Goal: Book appointment/travel/reservation

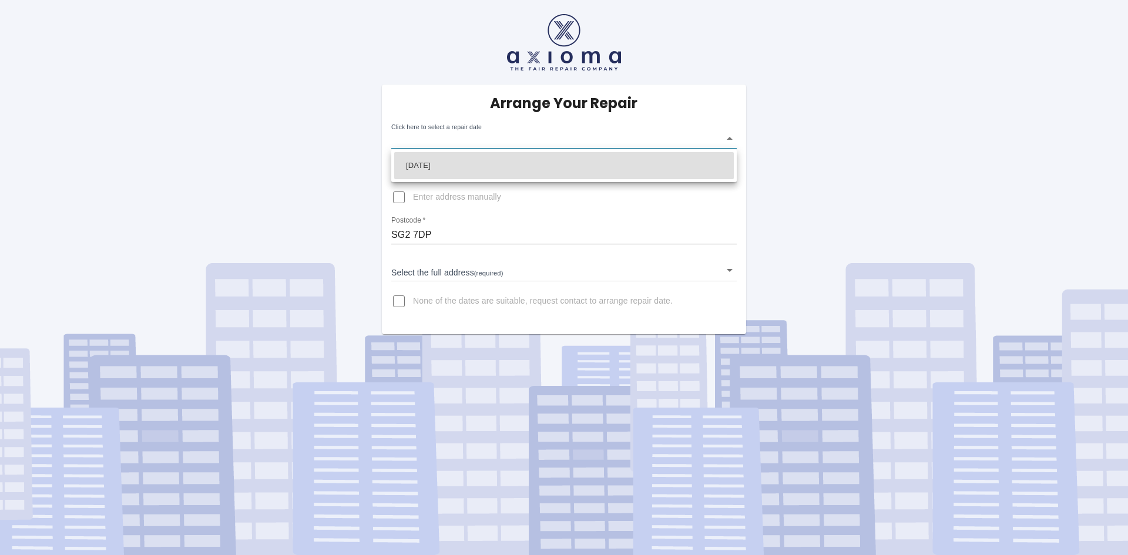
click at [728, 140] on body "Arrange Your Repair Click here to select a repair date ​ Phone Number   * 07776…" at bounding box center [564, 277] width 1128 height 555
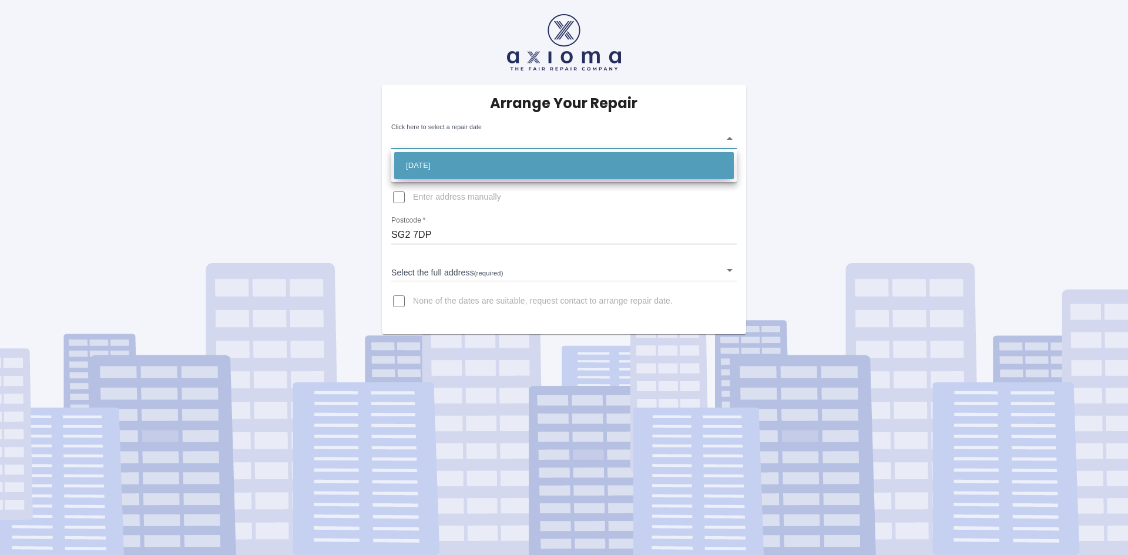
click at [488, 164] on li "[DATE]" at bounding box center [563, 165] width 339 height 27
type input "[DATE]T00:00:00.000Z"
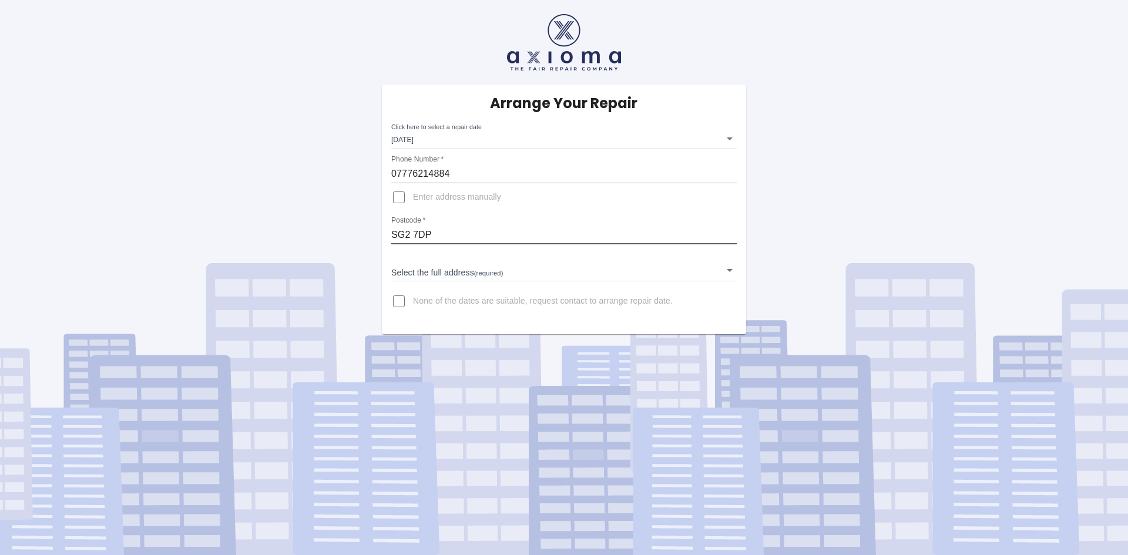
click at [466, 236] on input "SG2 7DP" at bounding box center [563, 235] width 345 height 19
type input "SG1 4AE"
click at [469, 276] on body "Arrange Your Repair Click here to select a repair date [DATE] [DATE]T00:00:00.0…" at bounding box center [564, 277] width 1128 height 555
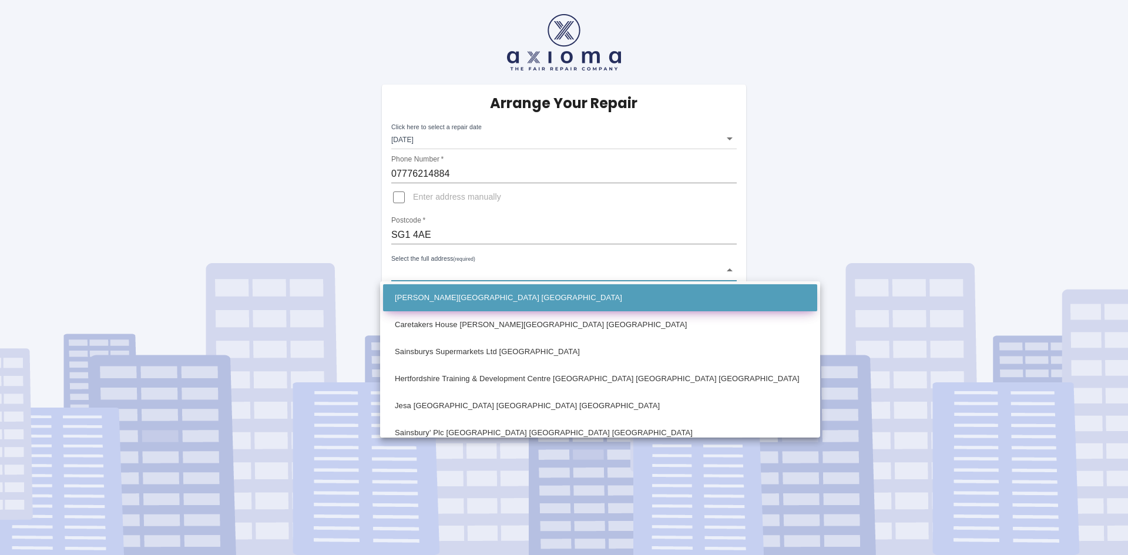
click at [471, 293] on li "[PERSON_NAME][GEOGRAPHIC_DATA] [GEOGRAPHIC_DATA]" at bounding box center [600, 297] width 434 height 27
type input "[PERSON_NAME][GEOGRAPHIC_DATA] [GEOGRAPHIC_DATA]"
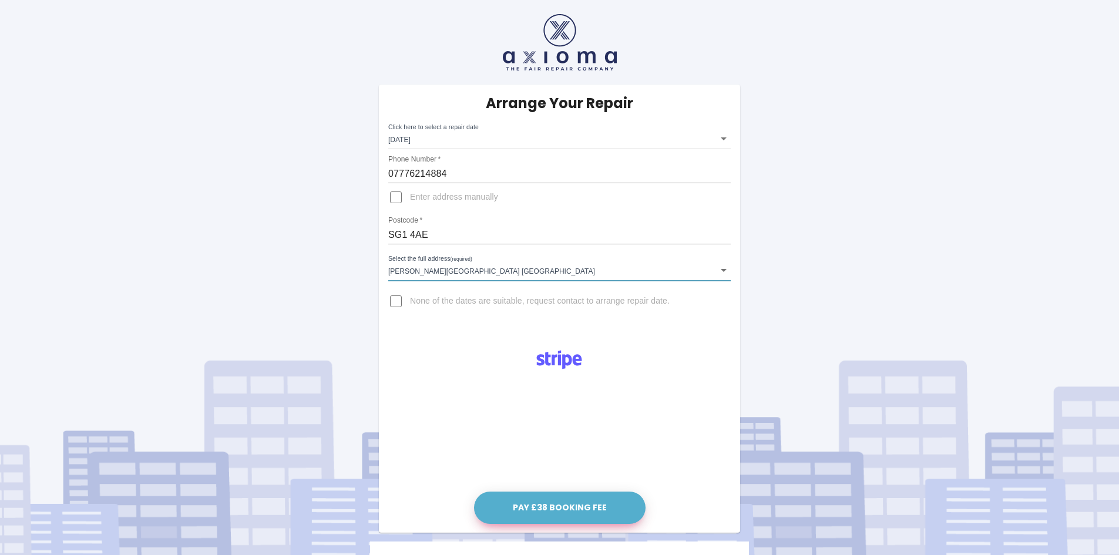
click at [554, 509] on button "Pay £38 Booking Fee" at bounding box center [559, 508] width 171 height 32
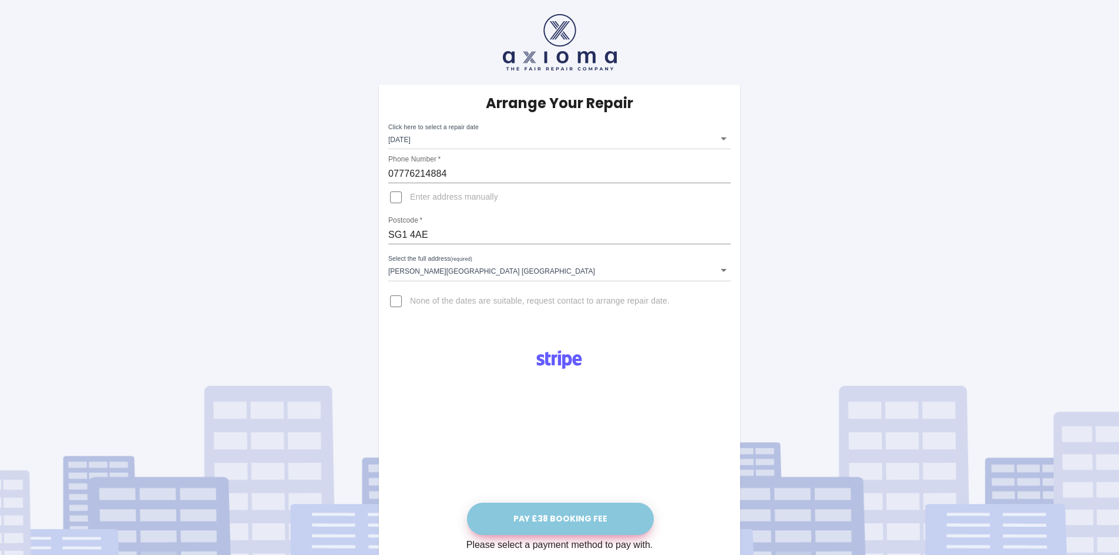
click at [581, 518] on button "Pay £38 Booking Fee" at bounding box center [560, 519] width 187 height 32
